Goal: Navigation & Orientation: Find specific page/section

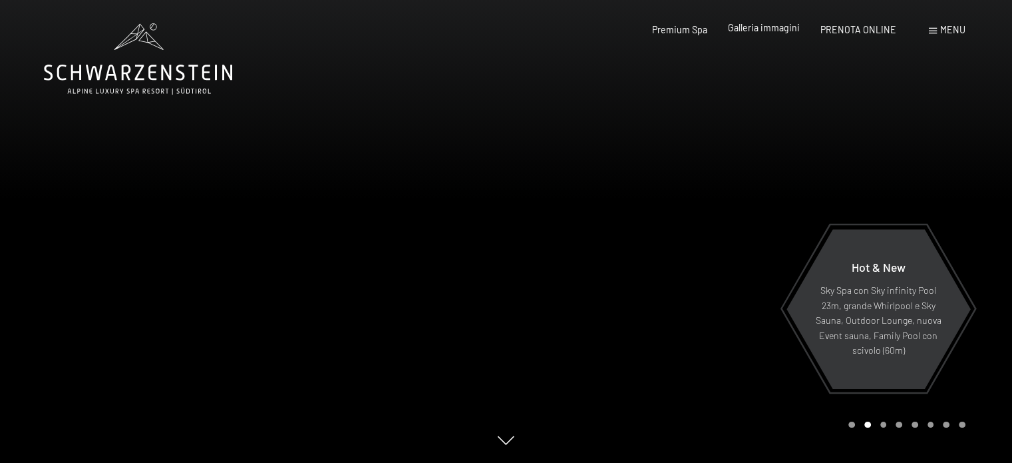
click at [770, 24] on span "Galleria immagini" at bounding box center [764, 27] width 72 height 11
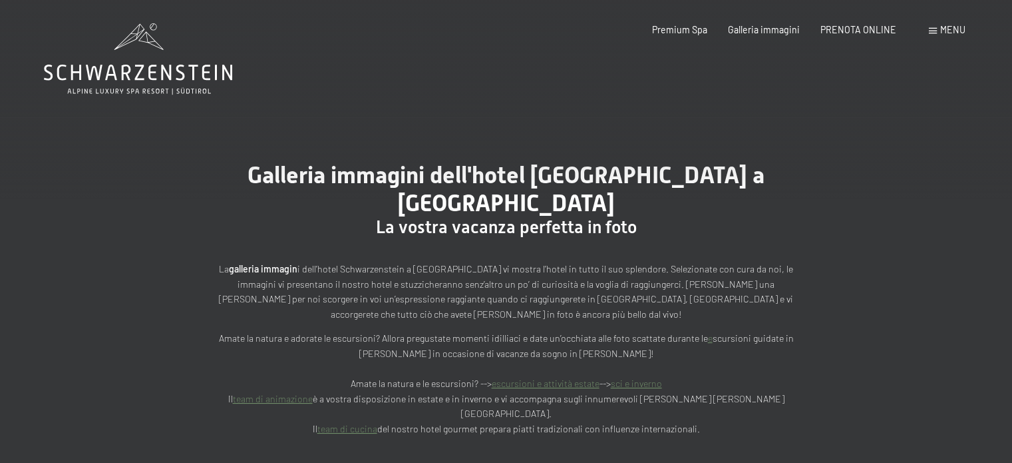
click at [129, 71] on icon at bounding box center [138, 73] width 188 height 16
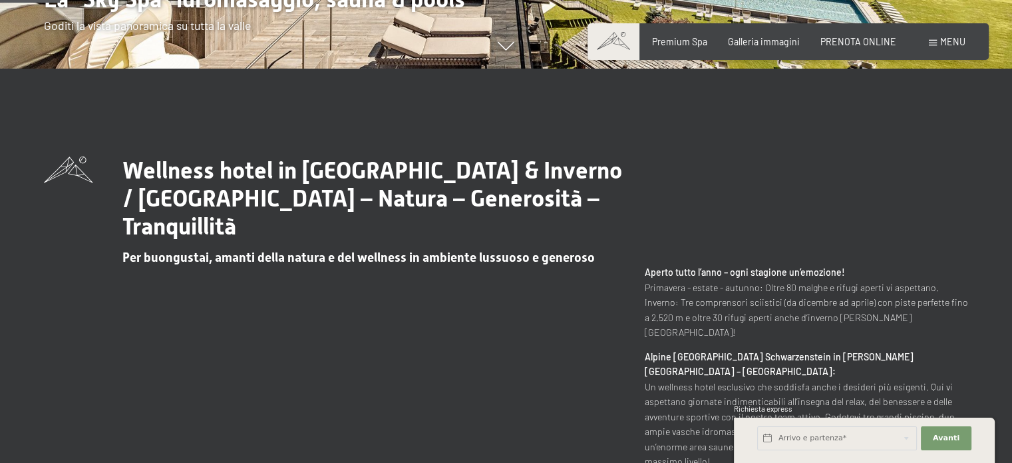
scroll to position [399, 0]
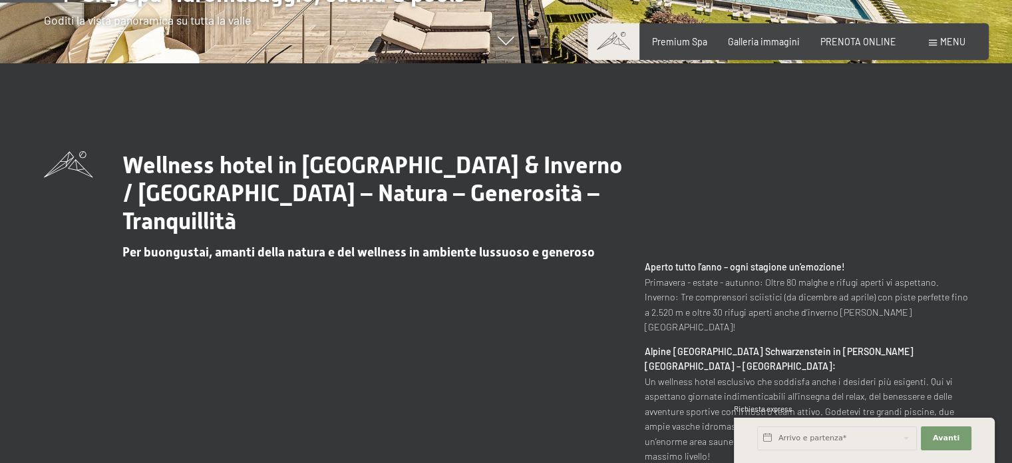
click at [672, 49] on div "Prenotazione Richiesta Premium Spa Galleria immagini PRENOTA ONLINE Menu DE IT …" at bounding box center [788, 41] width 354 height 13
click at [676, 41] on span "Premium Spa" at bounding box center [679, 39] width 55 height 11
click at [679, 35] on span "Premium Spa" at bounding box center [679, 39] width 55 height 11
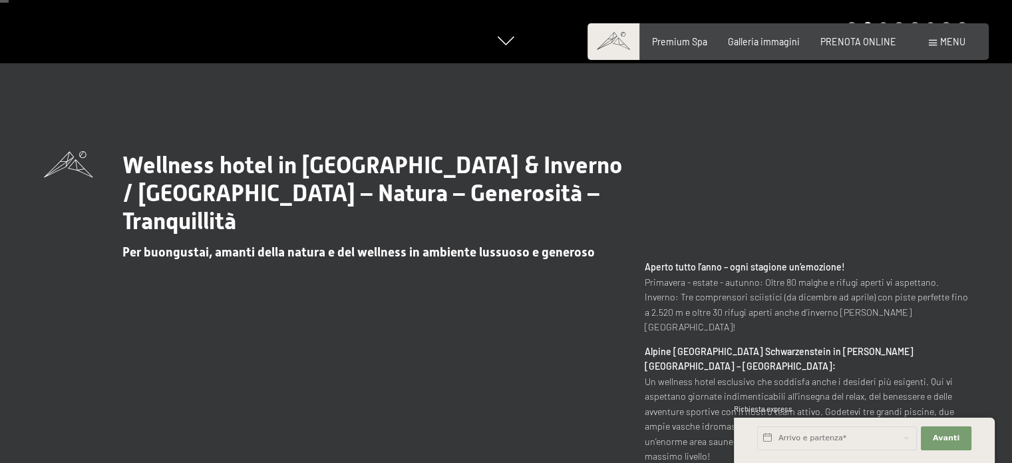
scroll to position [0, 0]
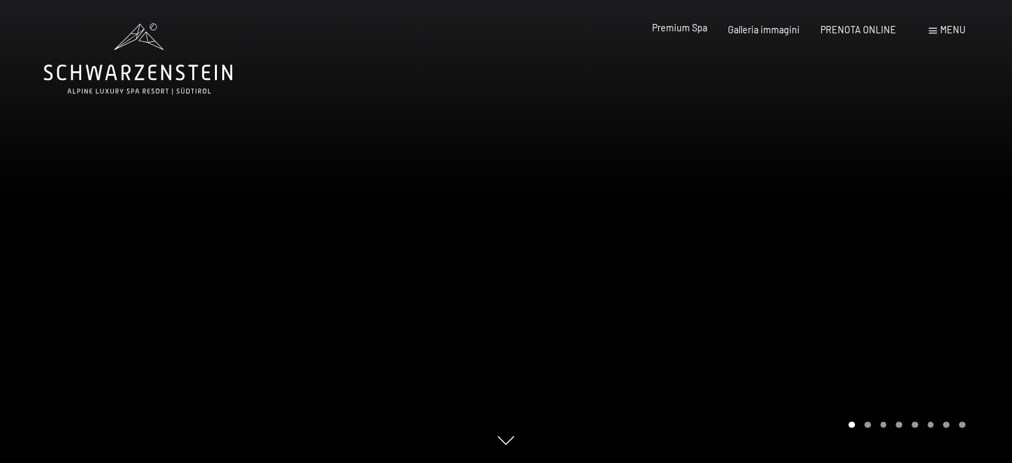
click at [695, 26] on span "Premium Spa" at bounding box center [679, 27] width 55 height 11
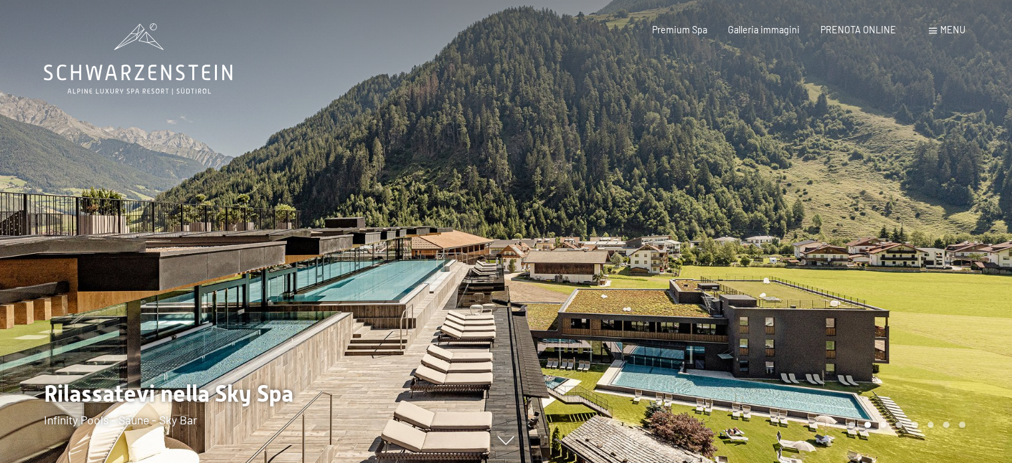
click at [139, 66] on icon at bounding box center [138, 73] width 188 height 16
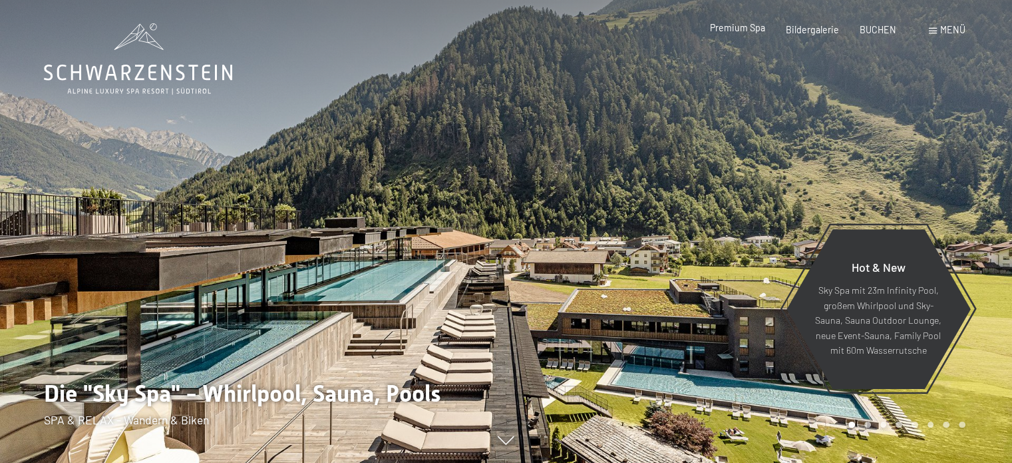
click at [748, 31] on span "Premium Spa" at bounding box center [737, 27] width 55 height 11
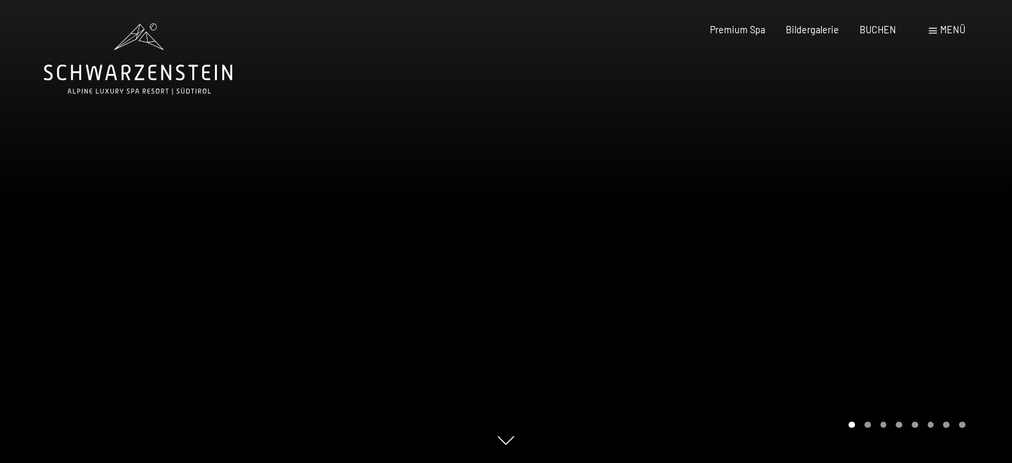
click at [943, 29] on span "Menü" at bounding box center [953, 29] width 25 height 11
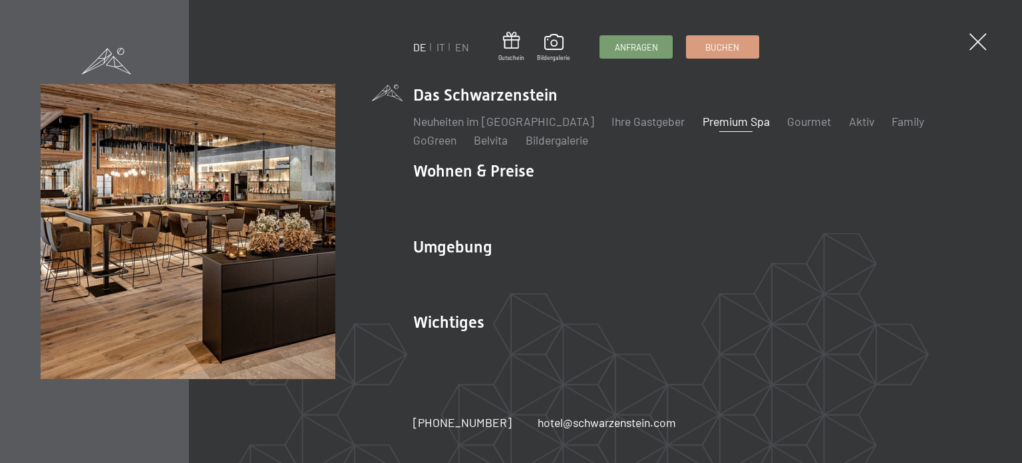
click at [445, 47] on ul "DE IT EN" at bounding box center [441, 47] width 56 height 15
click at [444, 47] on link "IT" at bounding box center [441, 47] width 9 height 13
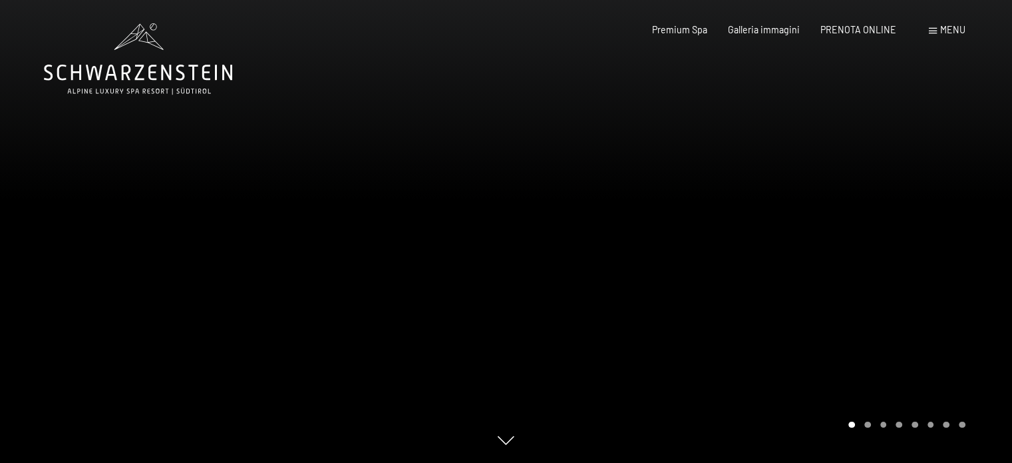
click at [158, 77] on icon at bounding box center [138, 58] width 188 height 71
drag, startPoint x: 847, startPoint y: 202, endPoint x: 901, endPoint y: 196, distance: 54.2
click at [901, 196] on div at bounding box center [760, 231] width 507 height 463
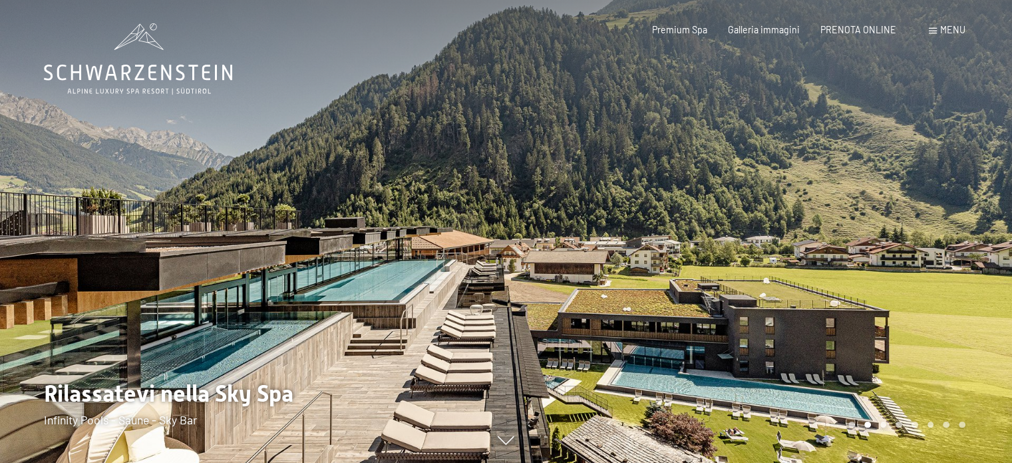
drag, startPoint x: 901, startPoint y: 196, endPoint x: 716, endPoint y: 210, distance: 185.5
click at [718, 209] on div at bounding box center [760, 231] width 507 height 463
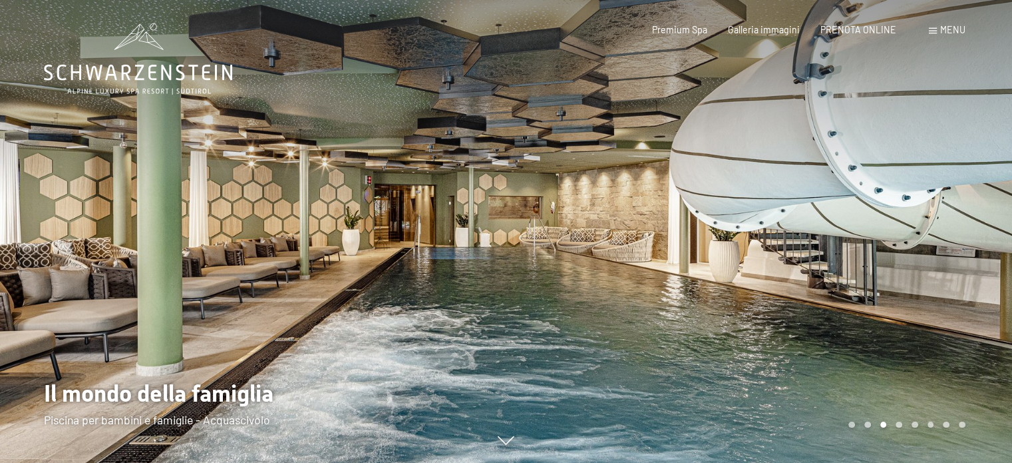
click at [143, 256] on div at bounding box center [253, 231] width 507 height 463
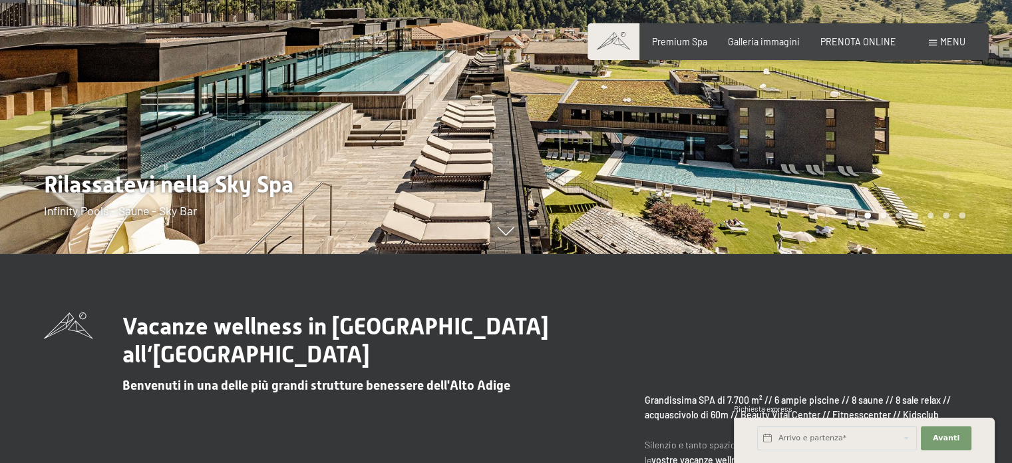
scroll to position [133, 0]
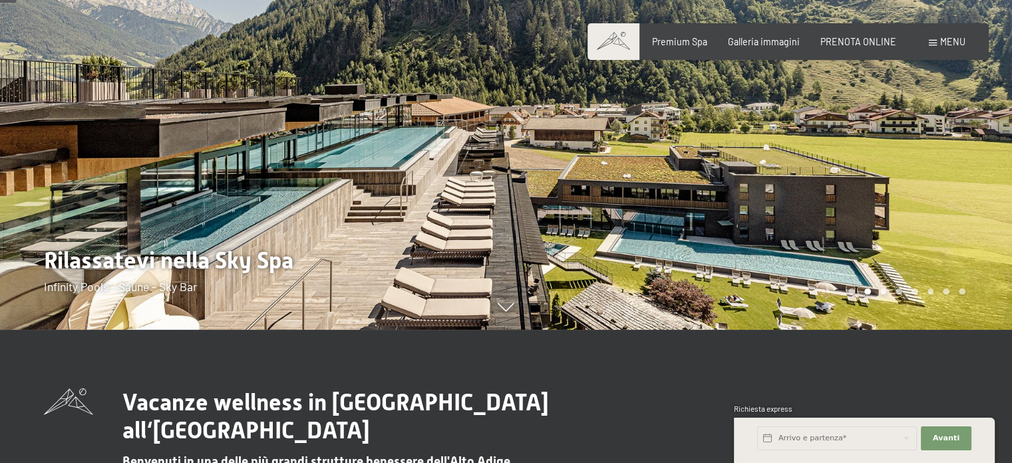
click at [871, 208] on div at bounding box center [760, 98] width 507 height 463
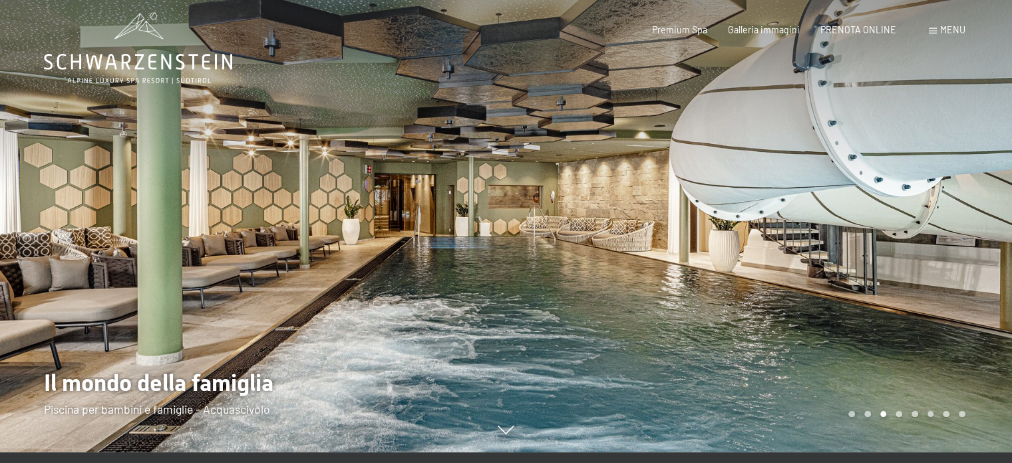
scroll to position [0, 0]
